Goal: Information Seeking & Learning: Understand process/instructions

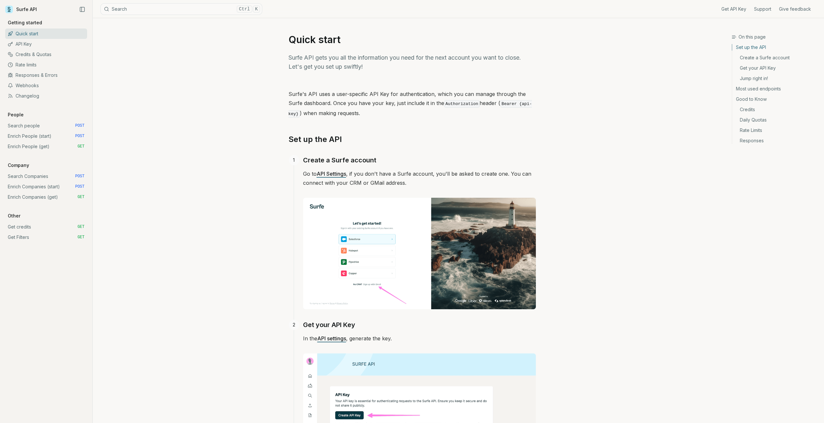
drag, startPoint x: 390, startPoint y: 137, endPoint x: 398, endPoint y: 136, distance: 8.5
click at [397, 136] on h2 "Set up the API" at bounding box center [412, 139] width 247 height 10
click at [36, 125] on link "Search people POST" at bounding box center [46, 125] width 82 height 10
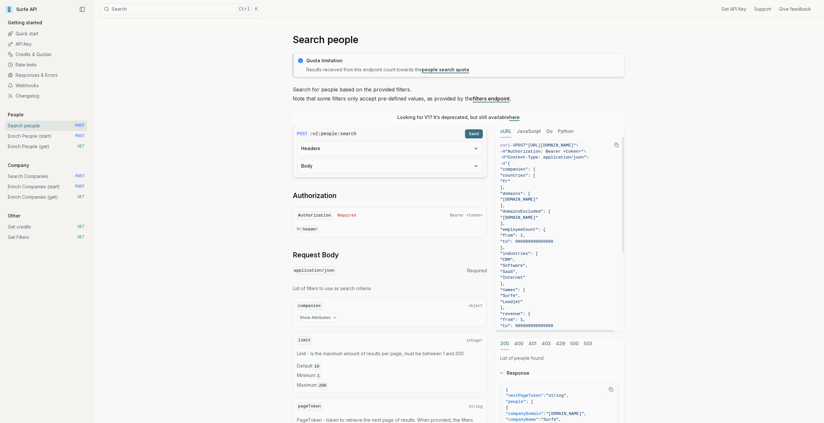
scroll to position [0, 8]
drag, startPoint x: 533, startPoint y: 145, endPoint x: 609, endPoint y: 145, distance: 75.8
click at [576, 145] on span ""[URL][DOMAIN_NAME]"" at bounding box center [551, 145] width 51 height 5
copy span "[URL][DOMAIN_NAME]" \"
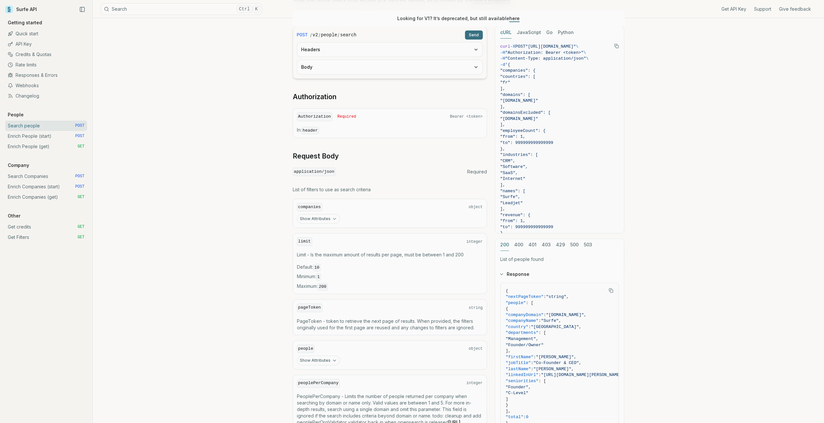
scroll to position [130, 0]
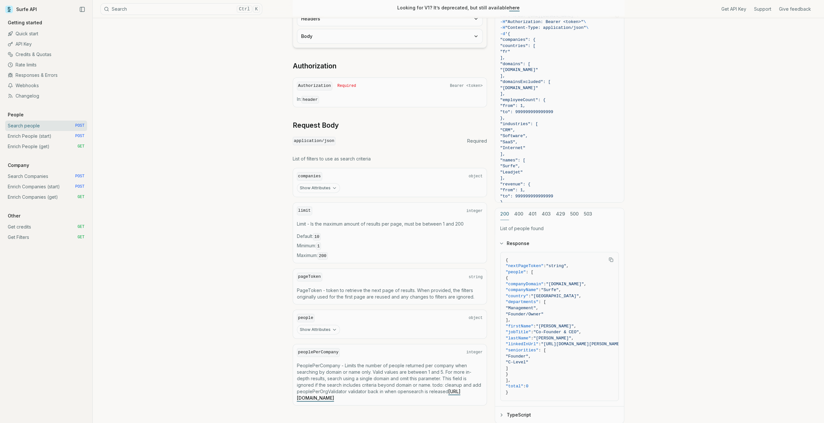
click at [333, 327] on icon "button" at bounding box center [334, 329] width 5 height 5
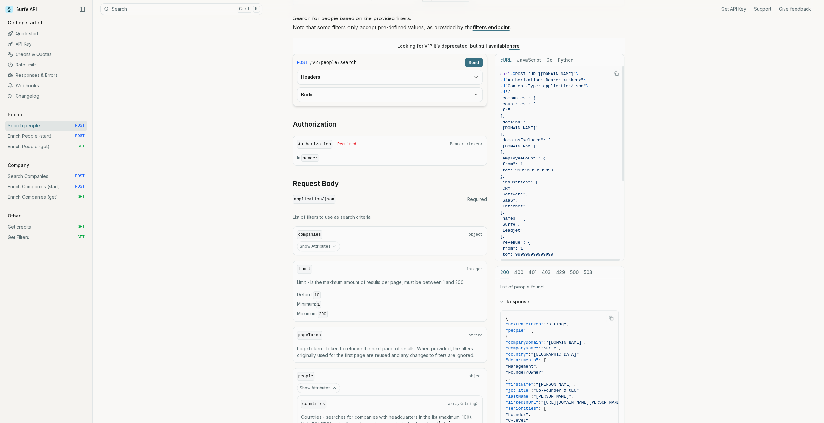
scroll to position [0, 6]
drag, startPoint x: 497, startPoint y: 94, endPoint x: 505, endPoint y: 94, distance: 7.8
click at [505, 94] on code "curl -X POST "[URL][DOMAIN_NAME]" \ -H "Authorization: Bearer <token>" \ -H "Co…" at bounding box center [559, 230] width 119 height 319
click at [643, 132] on div "Search people Quota limitation Results received from this endpoint count toward…" at bounding box center [459, 315] width 732 height 737
drag, startPoint x: 510, startPoint y: 121, endPoint x: 527, endPoint y: 121, distance: 16.8
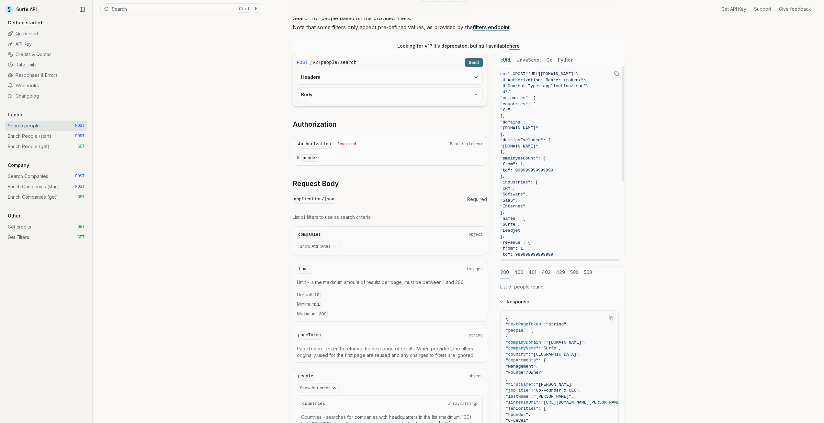
click at [527, 121] on span ""domains": [" at bounding box center [515, 122] width 30 height 5
drag, startPoint x: 516, startPoint y: 129, endPoint x: 537, endPoint y: 130, distance: 21.1
click at [537, 130] on span ""[DOMAIN_NAME]"" at bounding box center [519, 128] width 38 height 5
click at [718, 142] on div "Search people Quota limitation Results received from this endpoint count toward…" at bounding box center [459, 315] width 732 height 737
click at [162, 168] on div "Search people Quota limitation Results received from this endpoint count toward…" at bounding box center [459, 315] width 732 height 737
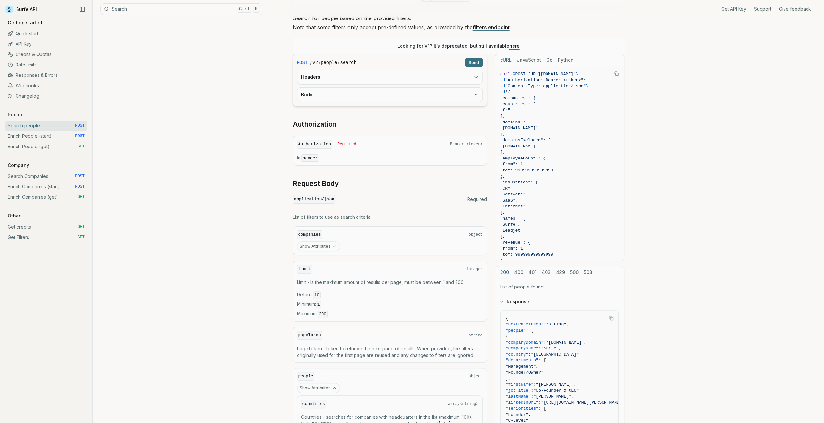
click at [45, 134] on link "Enrich People (start) POST" at bounding box center [46, 136] width 82 height 10
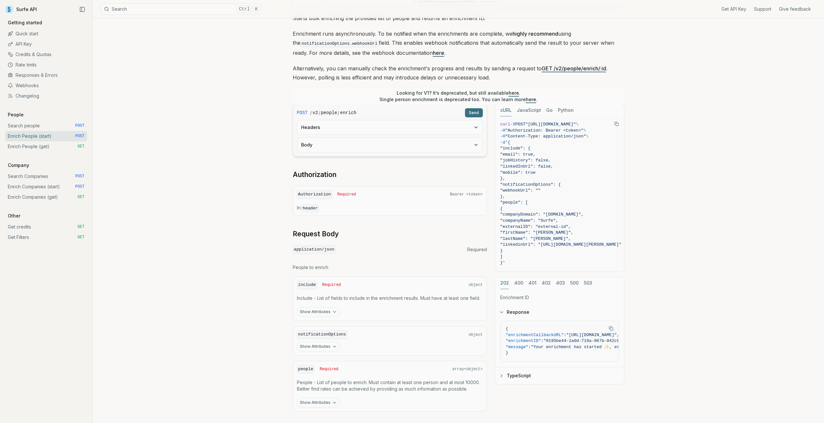
scroll to position [106, 0]
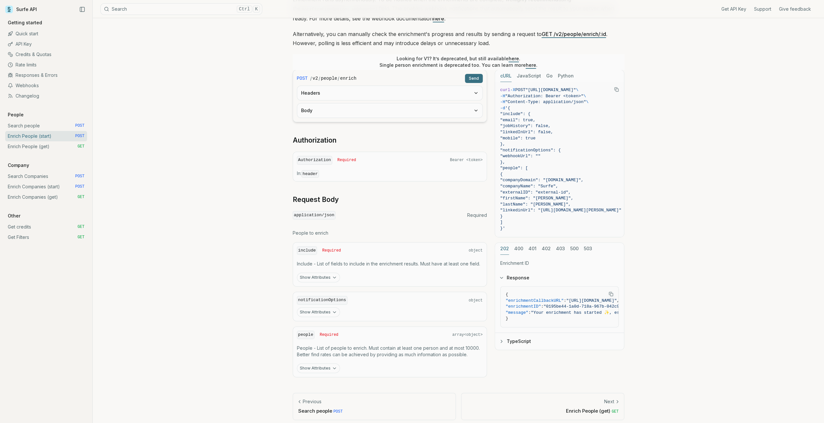
click at [53, 124] on link "Search people POST" at bounding box center [46, 125] width 82 height 10
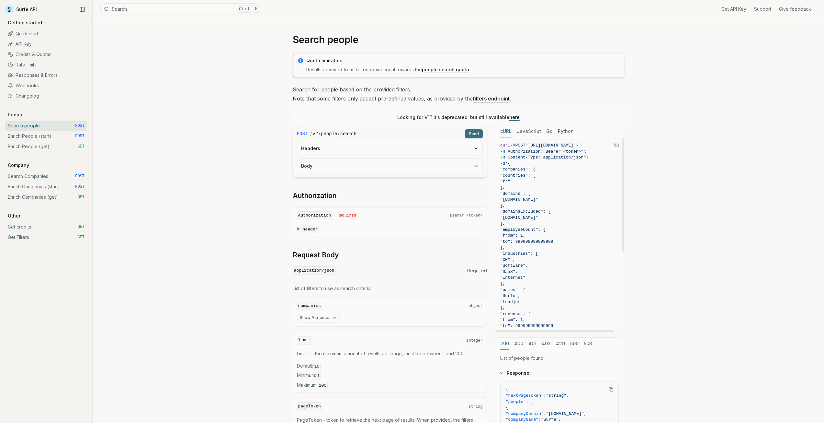
drag, startPoint x: 520, startPoint y: 200, endPoint x: 540, endPoint y: 200, distance: 20.4
click at [538, 200] on span ""[DOMAIN_NAME]"" at bounding box center [519, 199] width 38 height 5
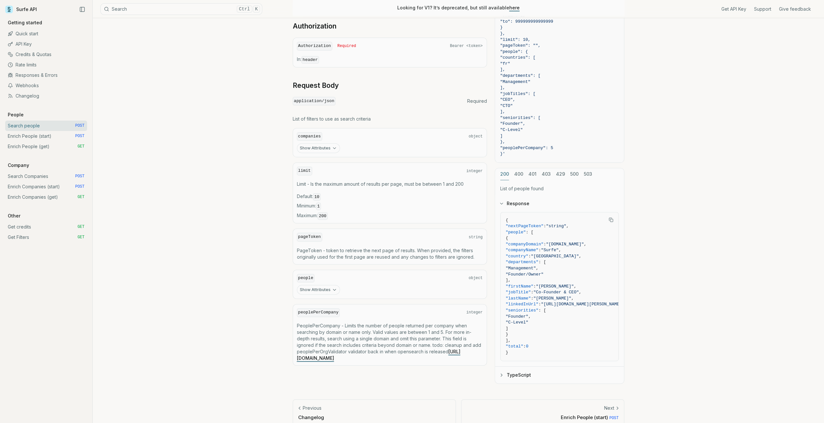
scroll to position [179, 0]
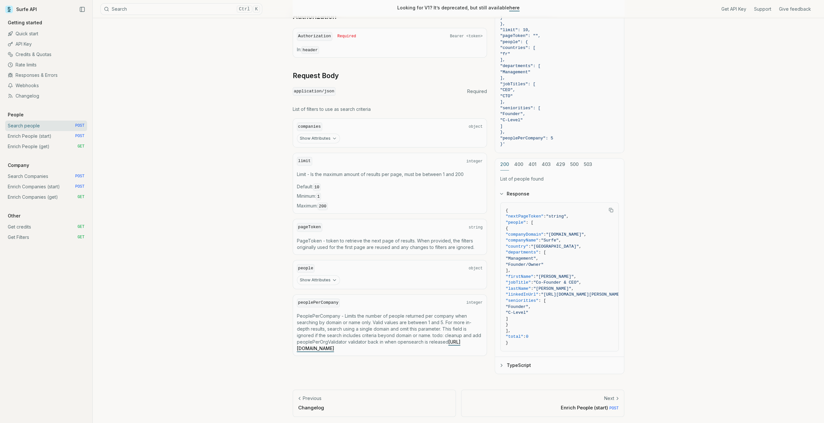
click at [332, 277] on icon "button" at bounding box center [334, 279] width 5 height 5
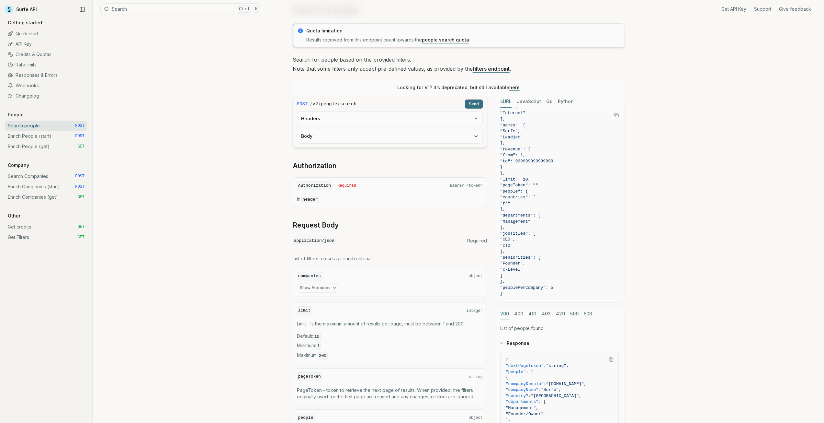
scroll to position [0, 0]
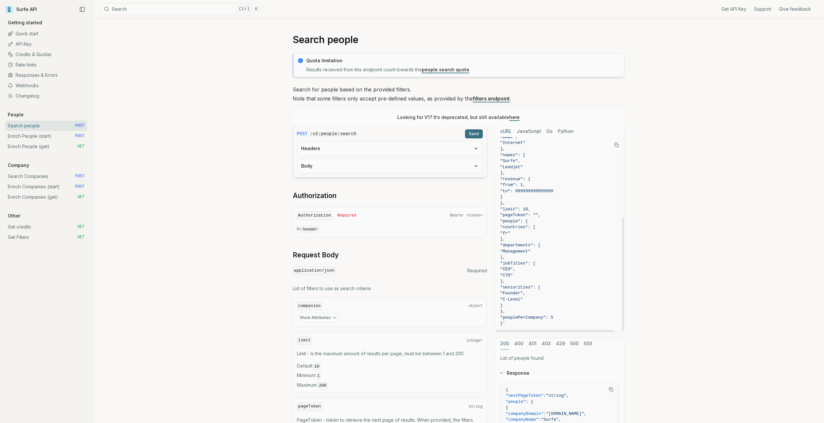
click at [617, 144] on rect "Copy Text" at bounding box center [617, 145] width 3 height 3
click at [679, 195] on div "Search people Quota limitation Results received from this endpoint count toward…" at bounding box center [459, 386] width 732 height 737
drag, startPoint x: 562, startPoint y: 316, endPoint x: 753, endPoint y: 325, distance: 191.0
click at [753, 325] on div "Search people Quota limitation Results received from this endpoint count toward…" at bounding box center [459, 386] width 732 height 737
click at [204, 153] on div "Search people Quota limitation Results received from this endpoint count toward…" at bounding box center [459, 386] width 732 height 737
